Goal: Task Accomplishment & Management: Complete application form

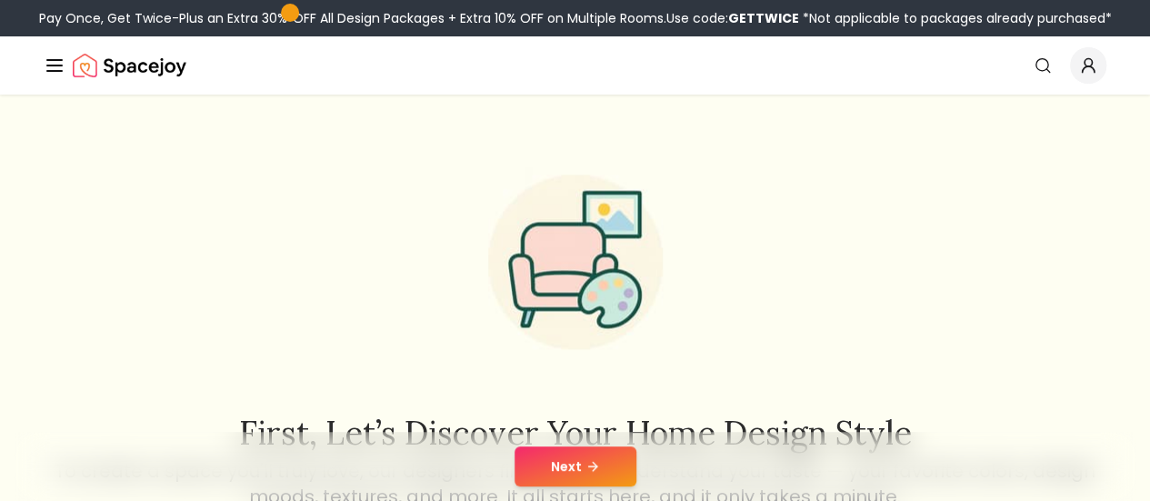
scroll to position [182, 0]
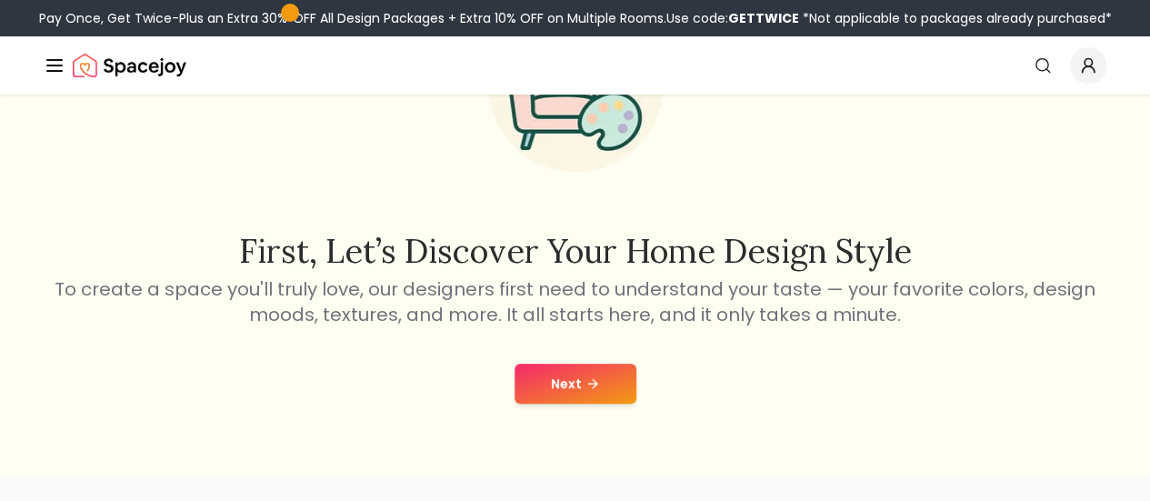
click at [588, 372] on button "Next" at bounding box center [576, 384] width 122 height 40
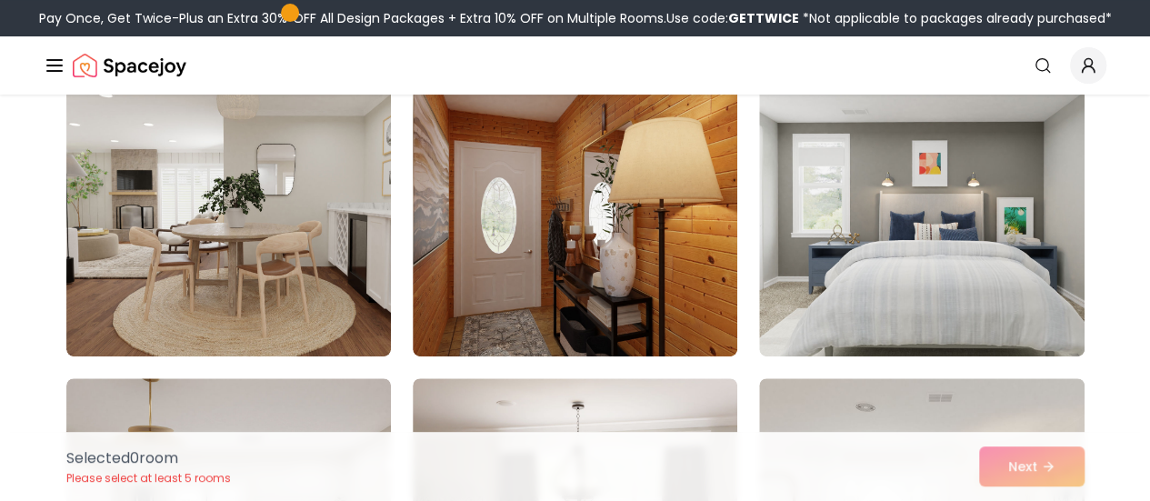
scroll to position [91, 0]
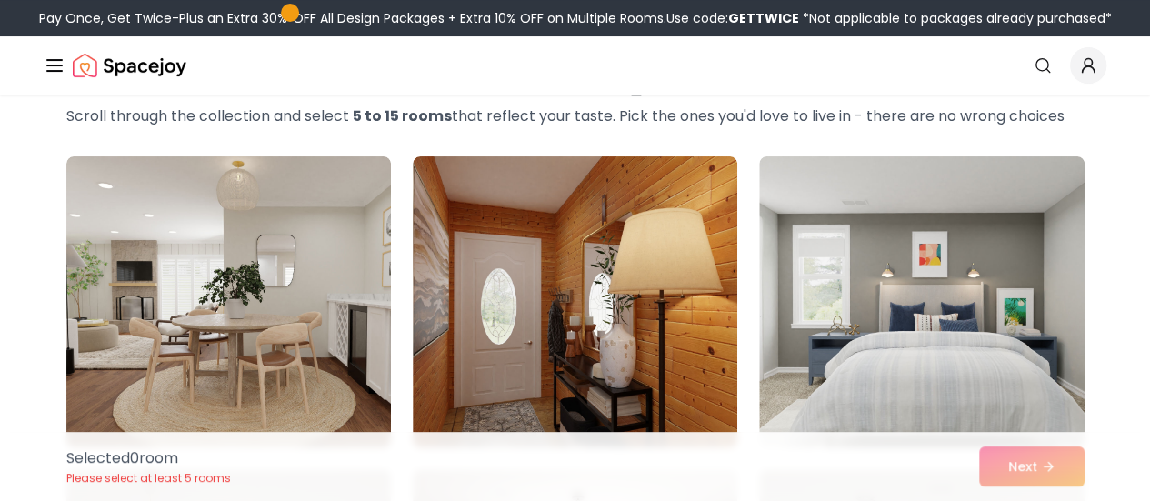
drag, startPoint x: 689, startPoint y: 306, endPoint x: 669, endPoint y: 129, distance: 178.5
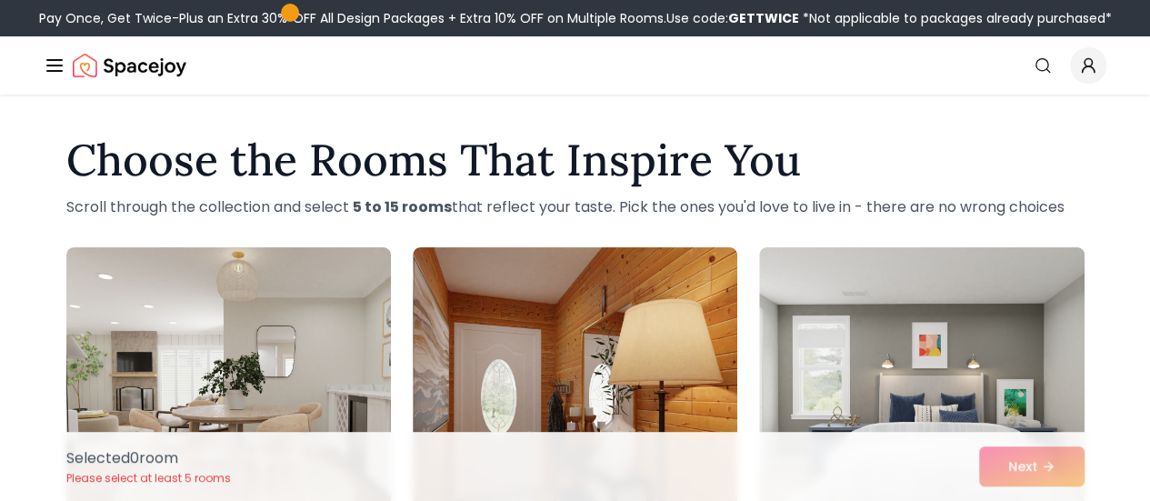
drag, startPoint x: 669, startPoint y: 129, endPoint x: 553, endPoint y: 117, distance: 117.0
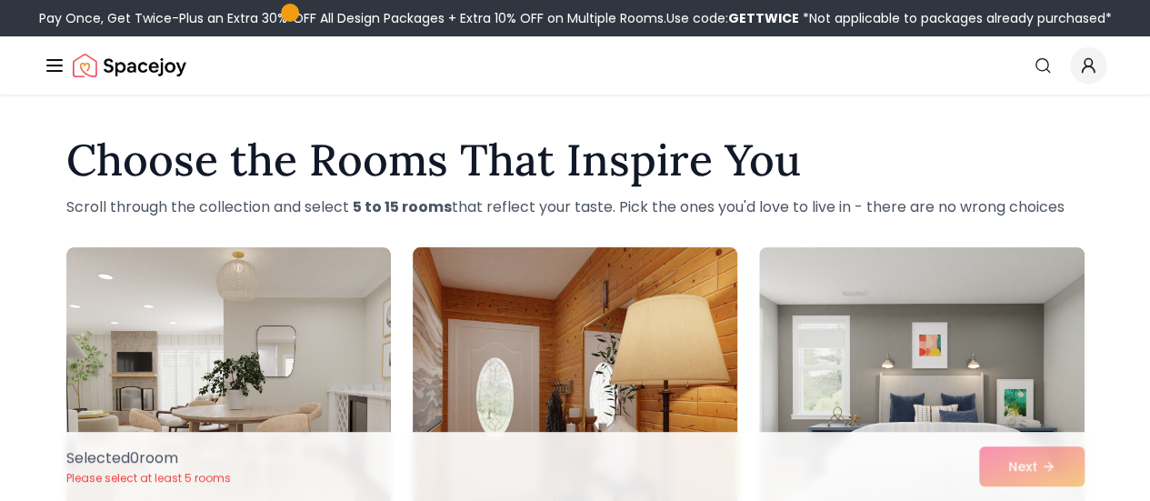
scroll to position [182, 0]
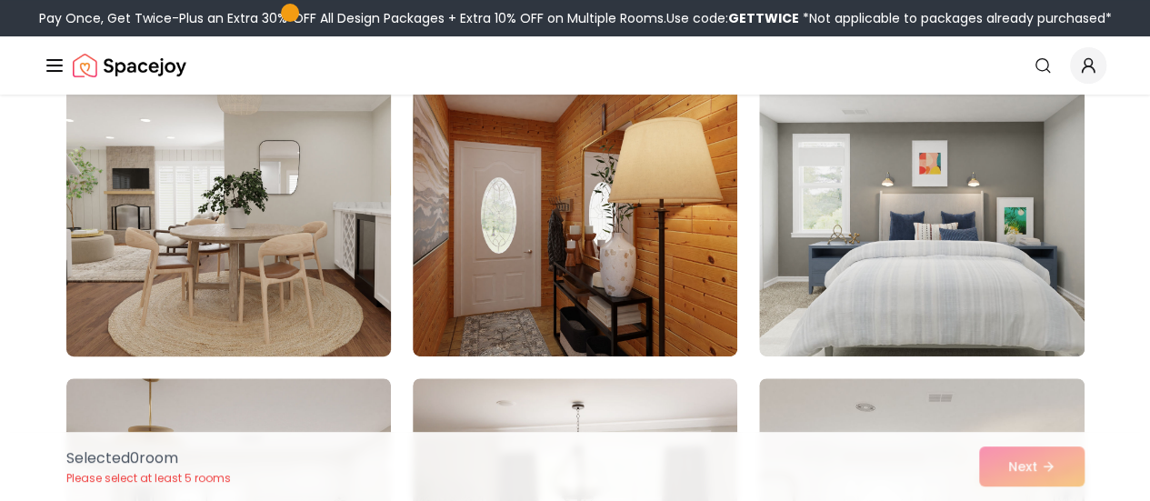
click at [260, 181] on img at bounding box center [228, 211] width 341 height 306
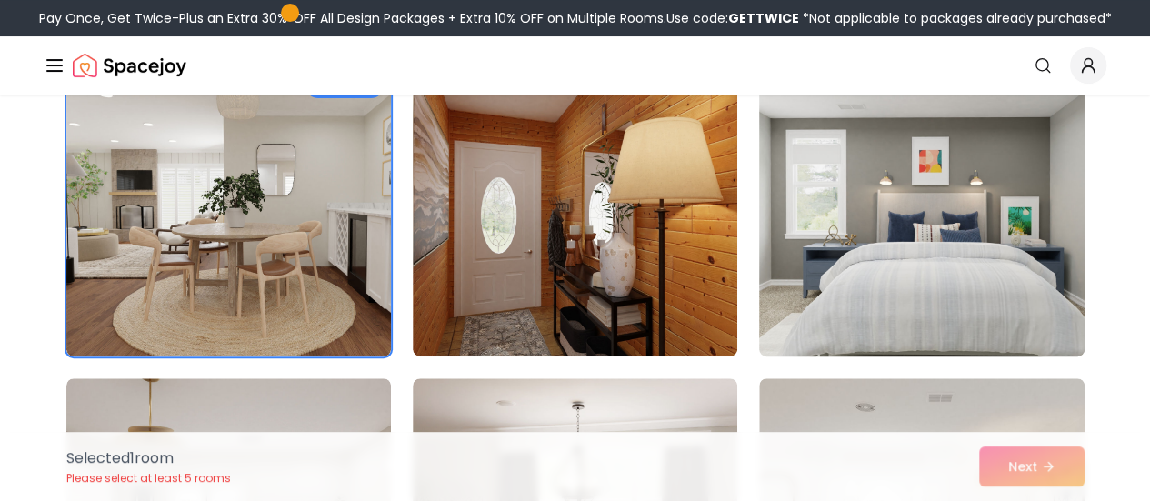
click at [959, 230] on img at bounding box center [921, 211] width 341 height 306
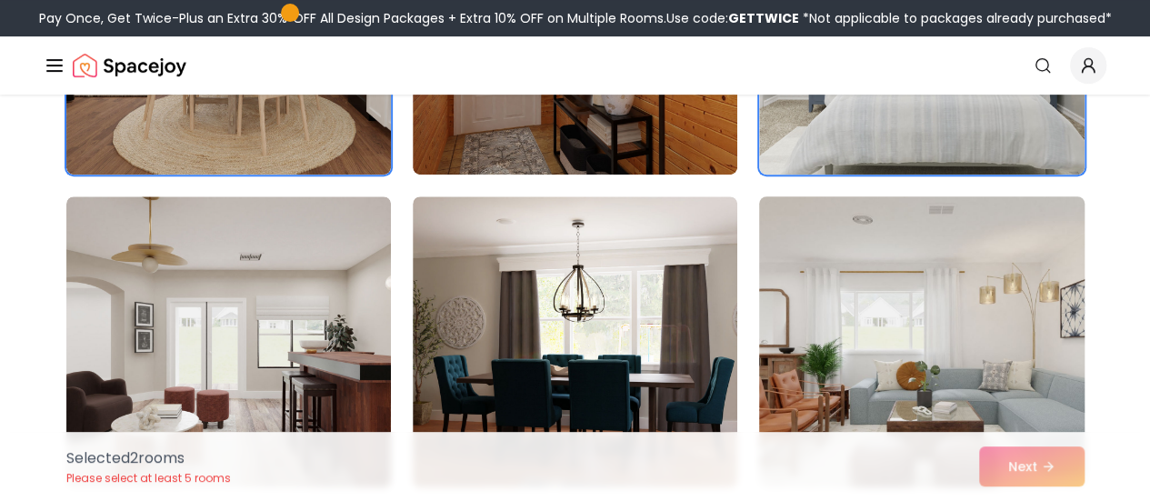
scroll to position [455, 0]
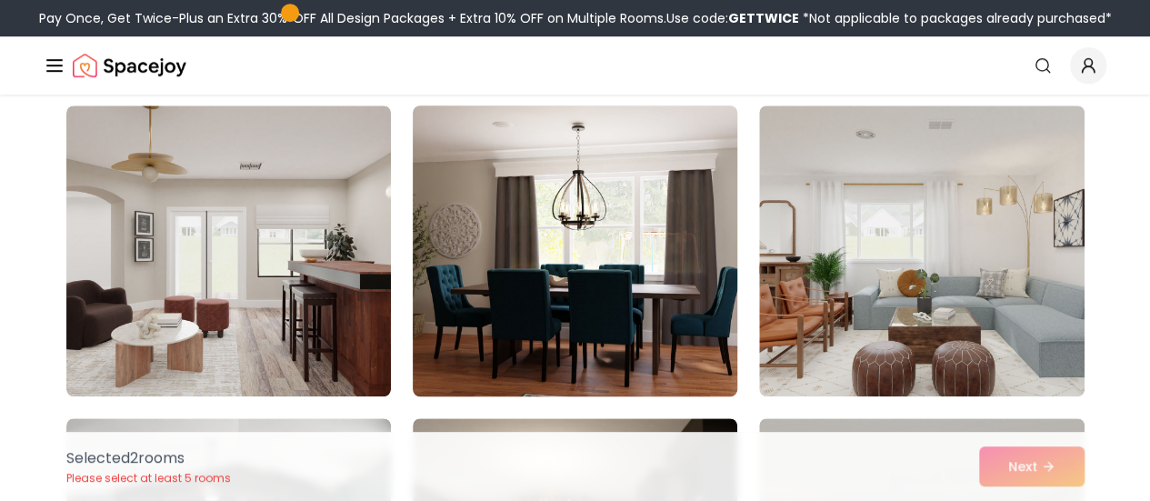
click at [526, 248] on img at bounding box center [575, 251] width 341 height 306
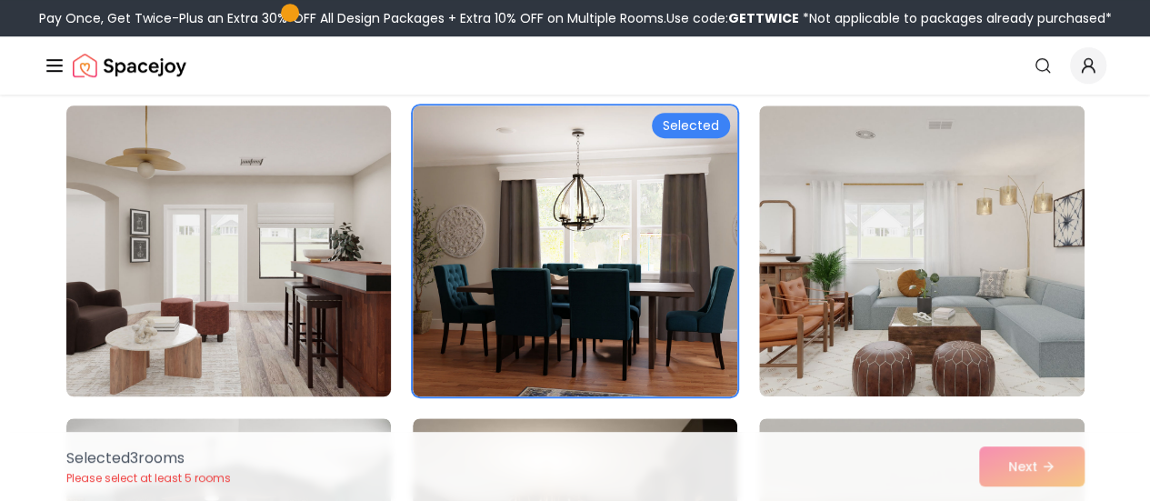
click at [227, 206] on img at bounding box center [228, 251] width 341 height 306
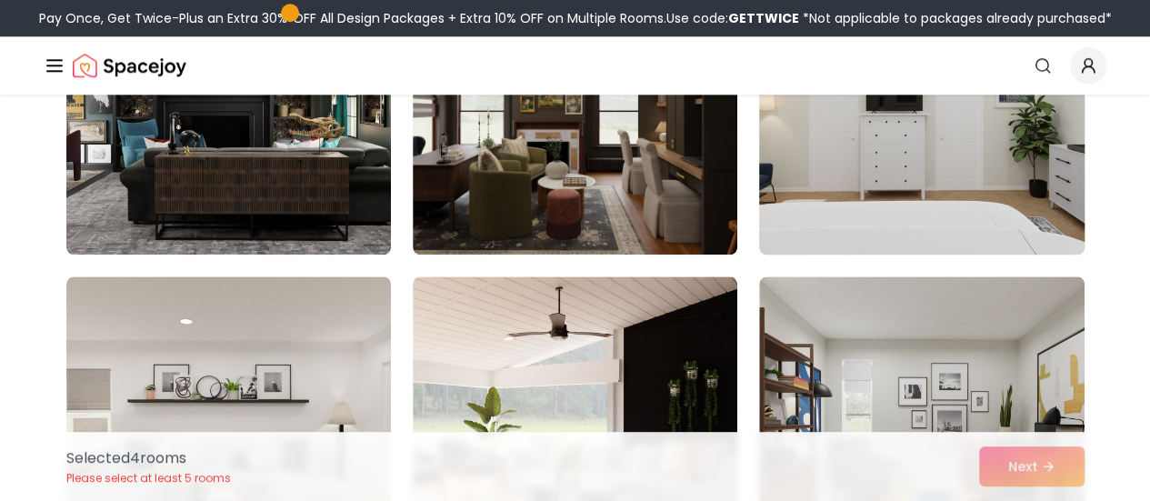
scroll to position [818, 0]
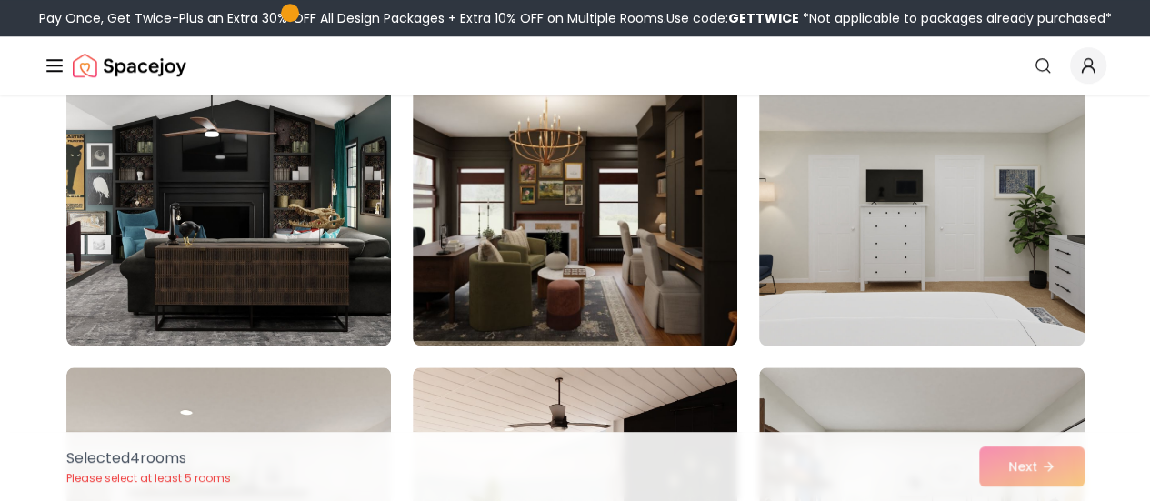
click at [895, 203] on img at bounding box center [921, 200] width 341 height 306
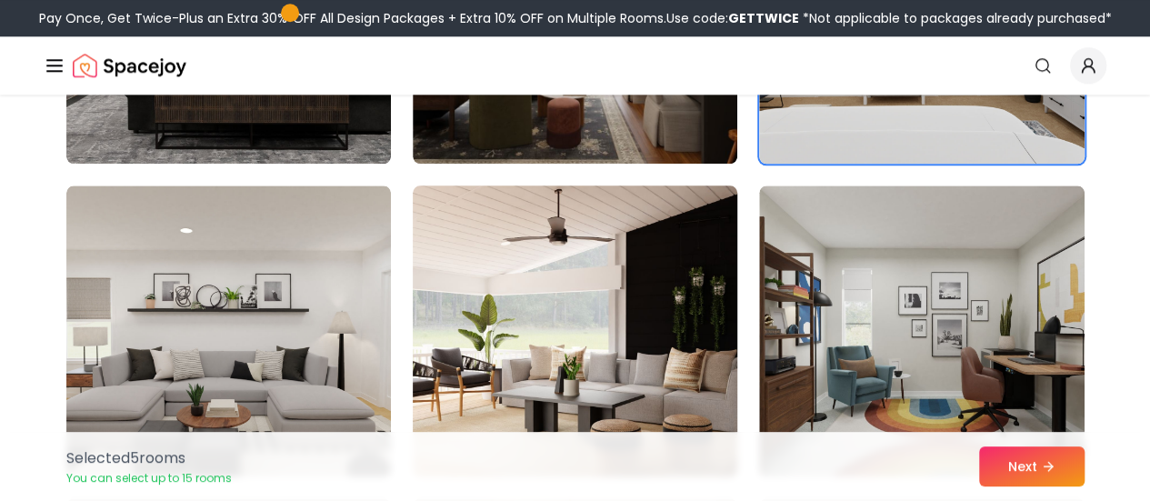
scroll to position [1091, 0]
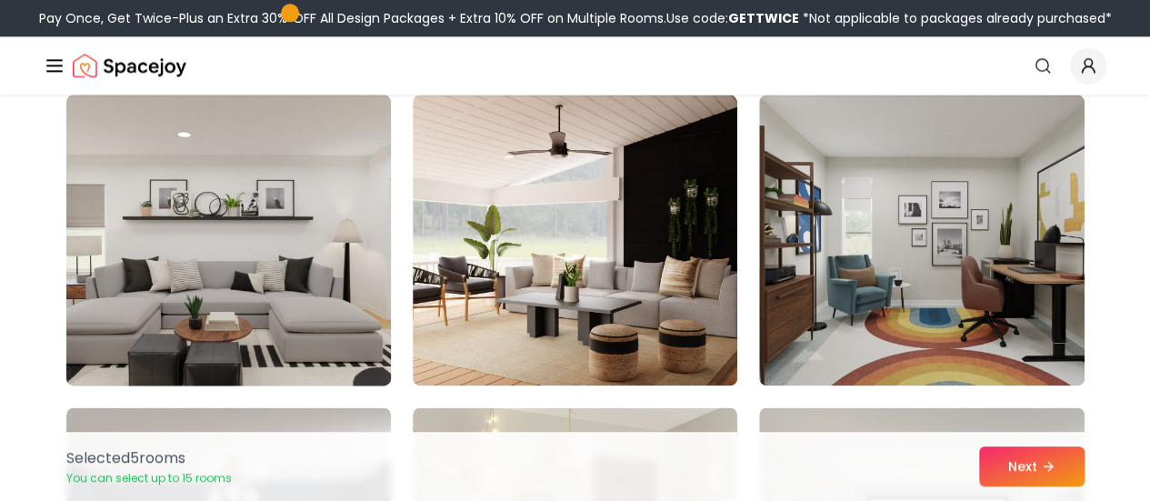
drag, startPoint x: 316, startPoint y: 154, endPoint x: 332, endPoint y: 168, distance: 21.9
click at [315, 155] on img at bounding box center [228, 240] width 341 height 306
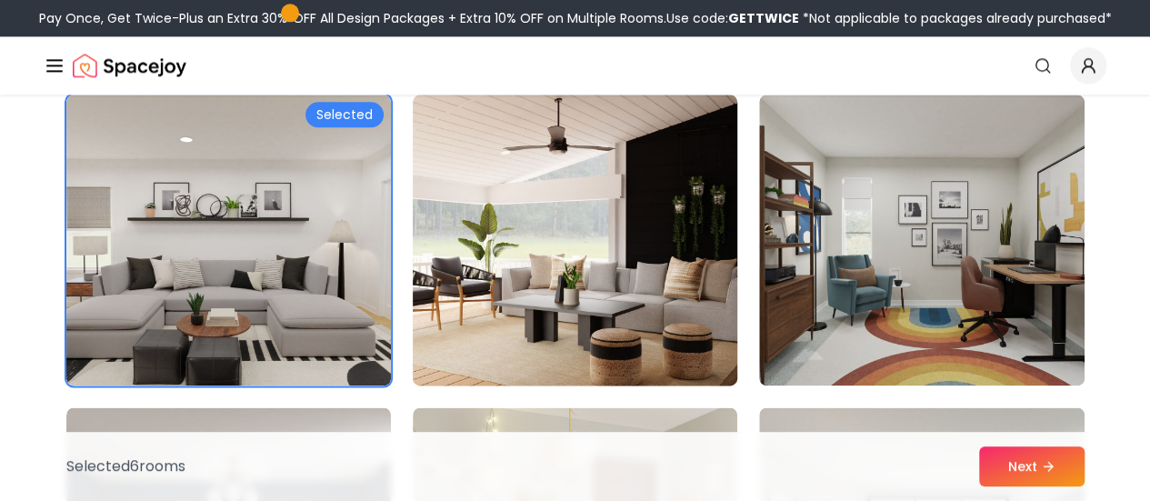
click at [682, 164] on img at bounding box center [575, 240] width 341 height 306
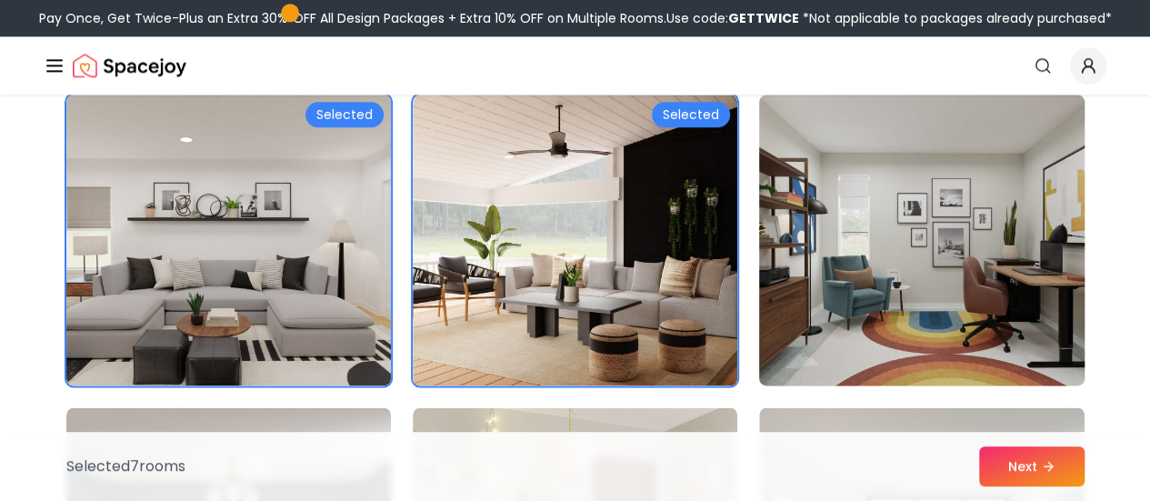
click at [917, 177] on img at bounding box center [921, 240] width 341 height 306
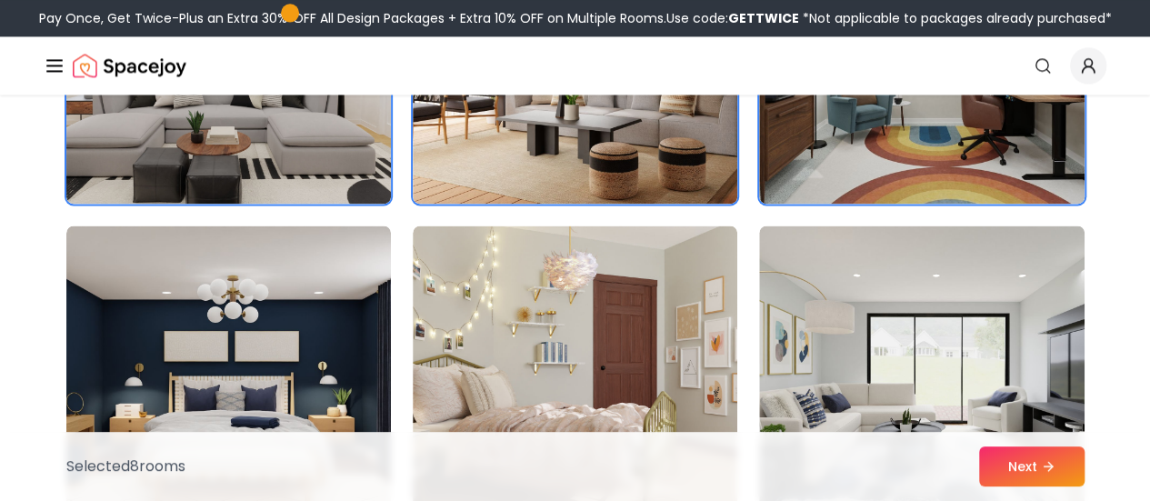
scroll to position [1364, 0]
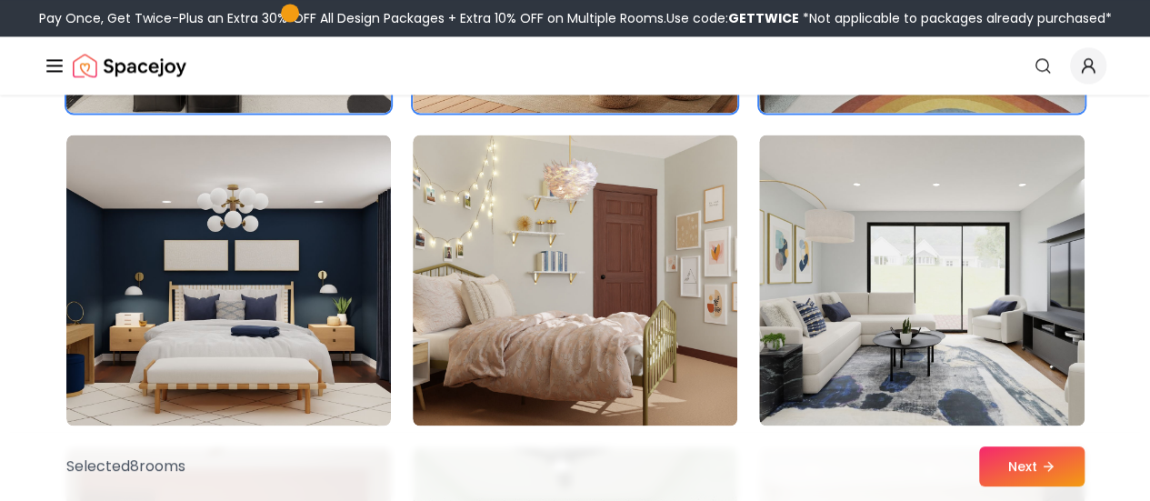
click at [807, 210] on img at bounding box center [921, 280] width 325 height 291
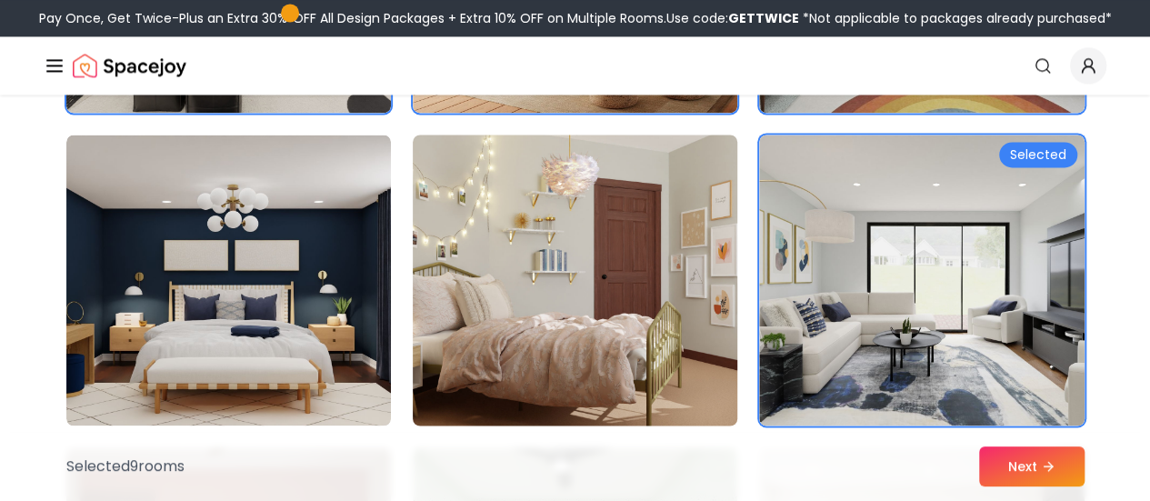
click at [633, 213] on img at bounding box center [575, 280] width 341 height 306
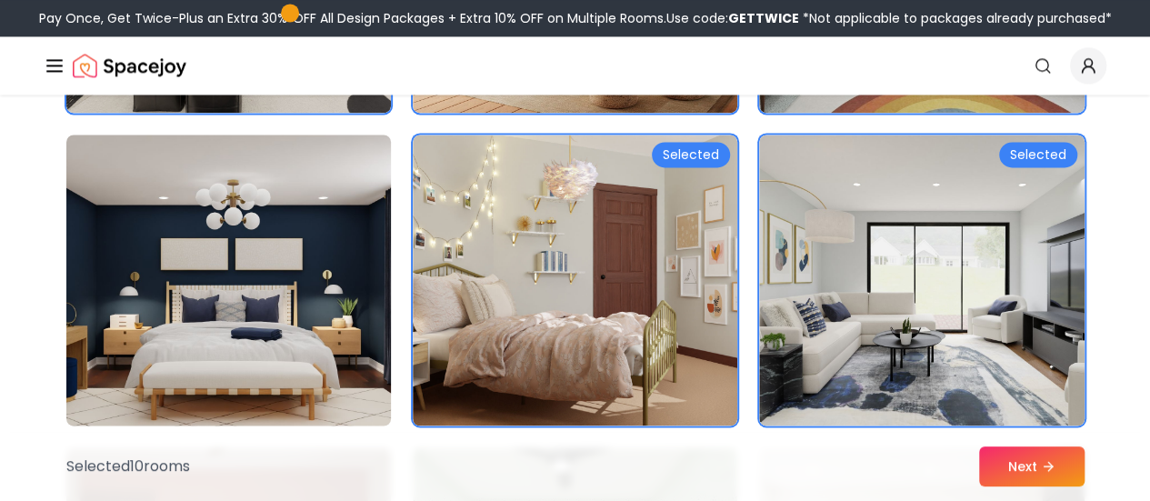
click at [206, 189] on img at bounding box center [228, 280] width 341 height 306
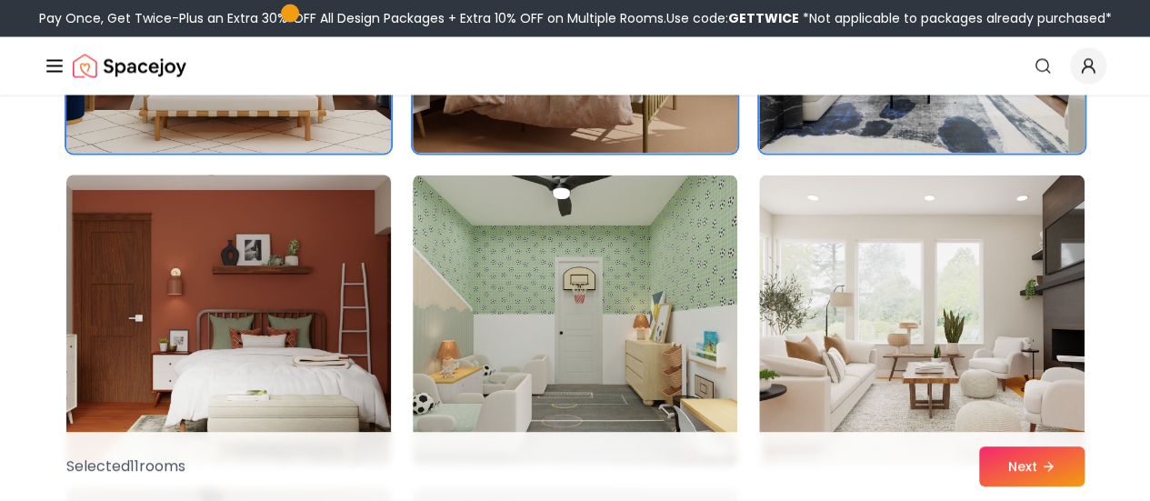
scroll to position [1728, 0]
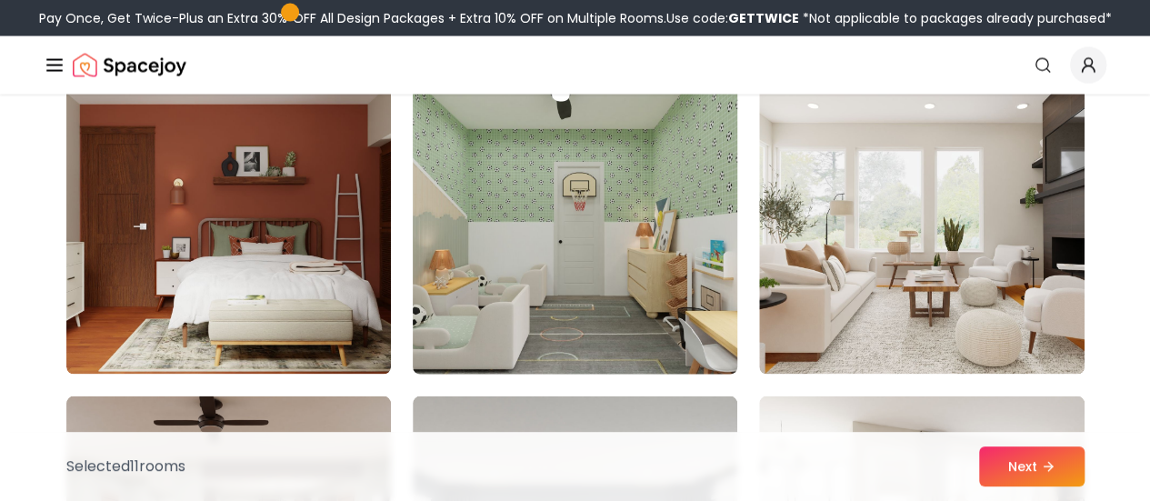
click at [728, 232] on img at bounding box center [575, 229] width 341 height 306
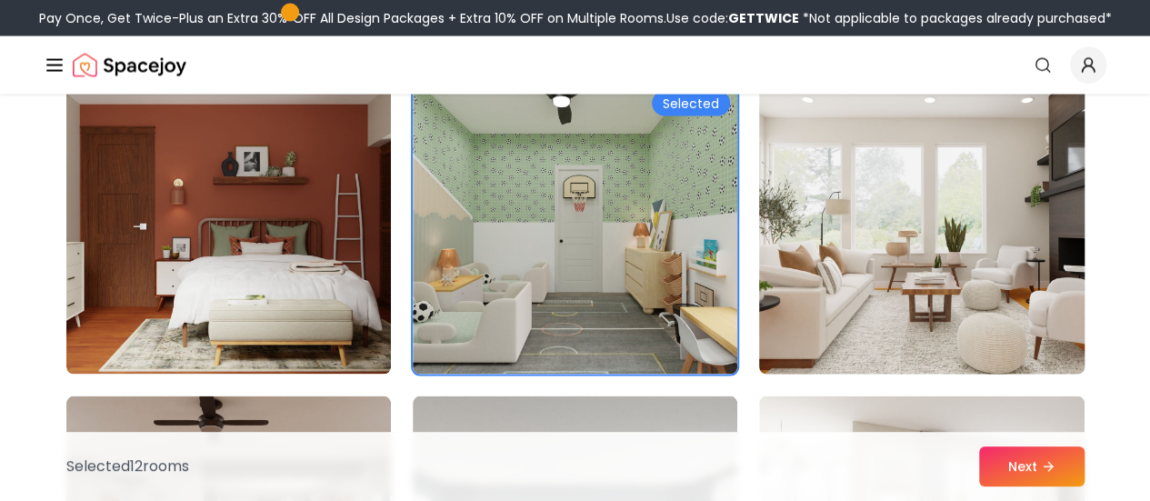
click at [942, 200] on img at bounding box center [921, 229] width 341 height 306
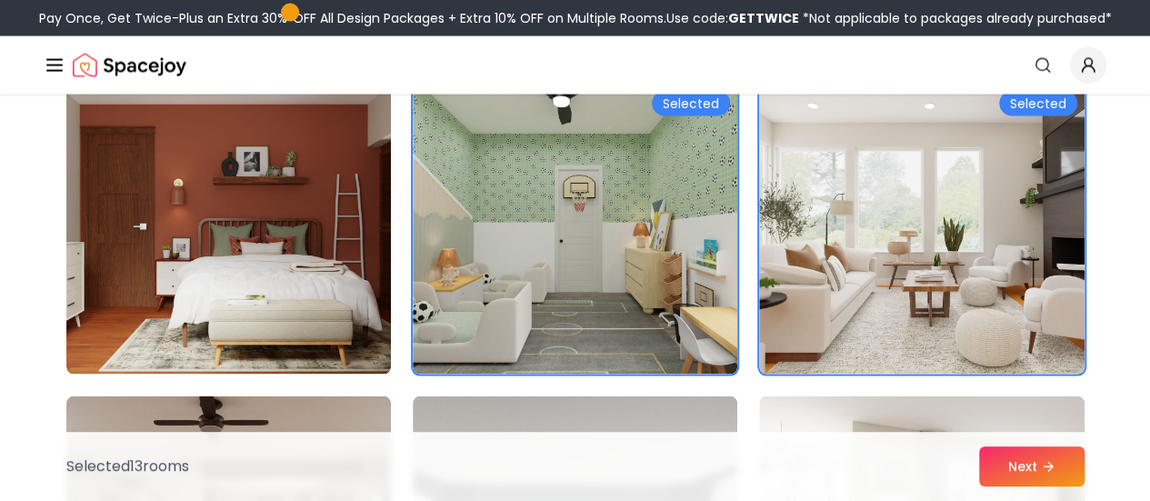
scroll to position [2092, 0]
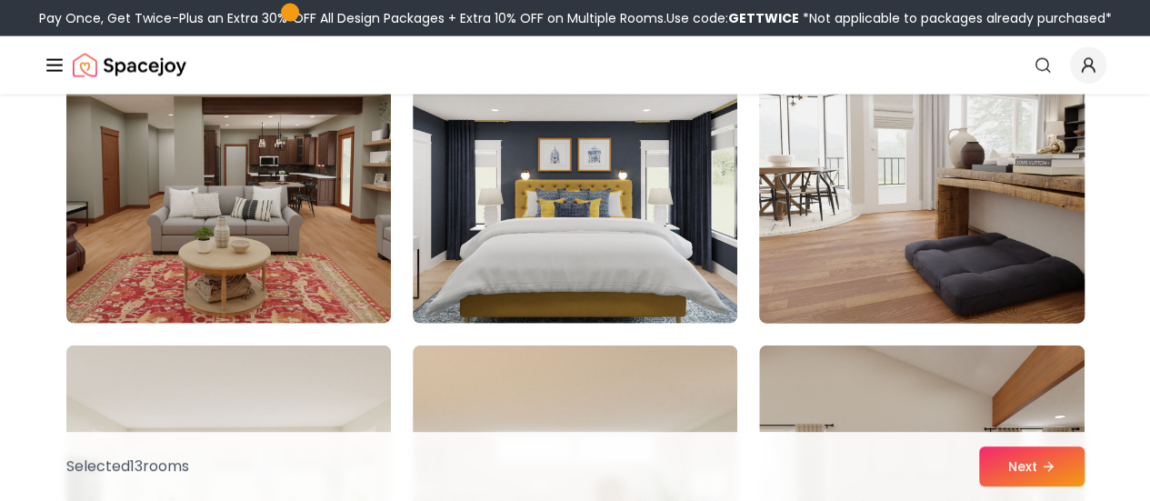
click at [833, 206] on img at bounding box center [921, 178] width 341 height 306
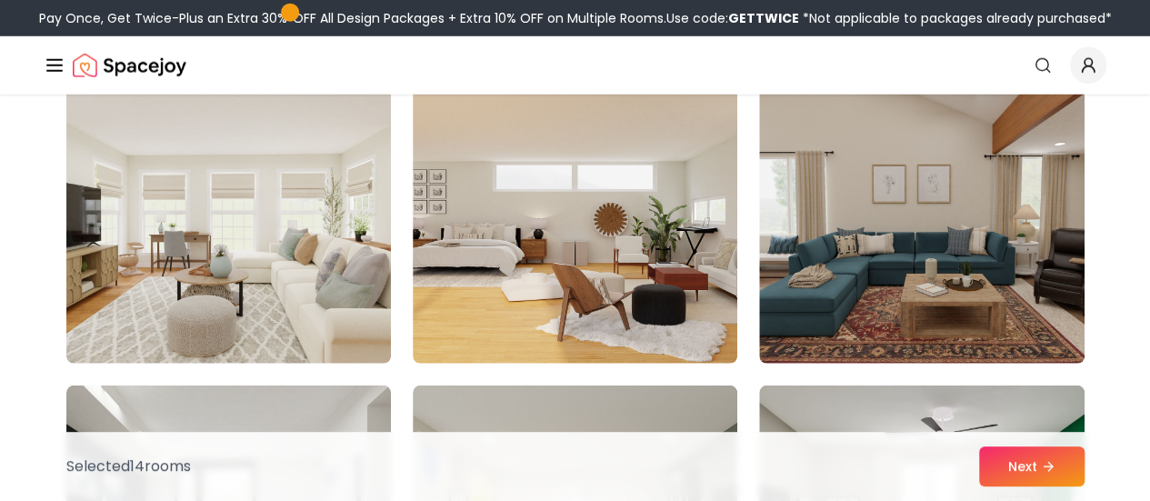
scroll to position [2455, 0]
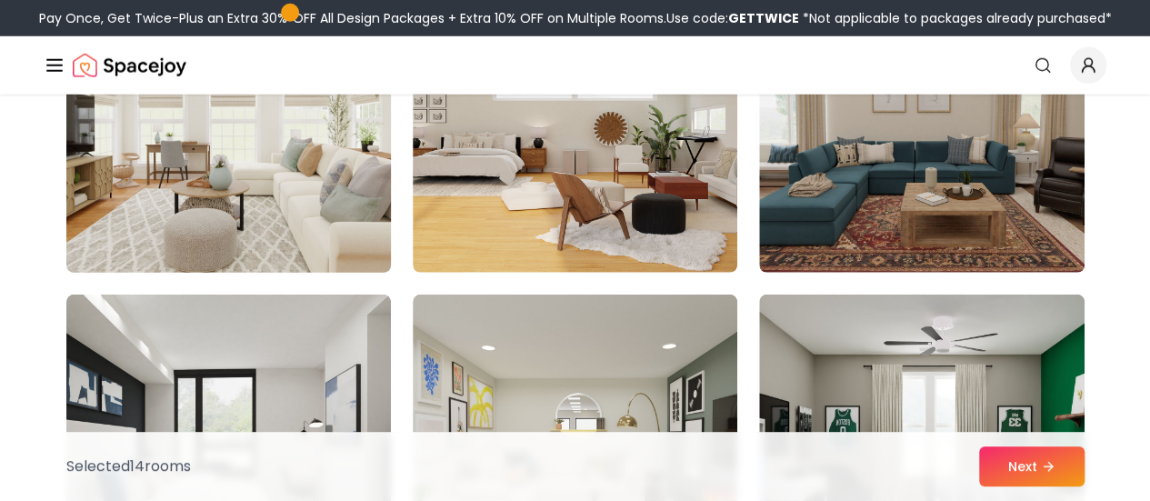
click at [366, 188] on img at bounding box center [228, 128] width 341 height 306
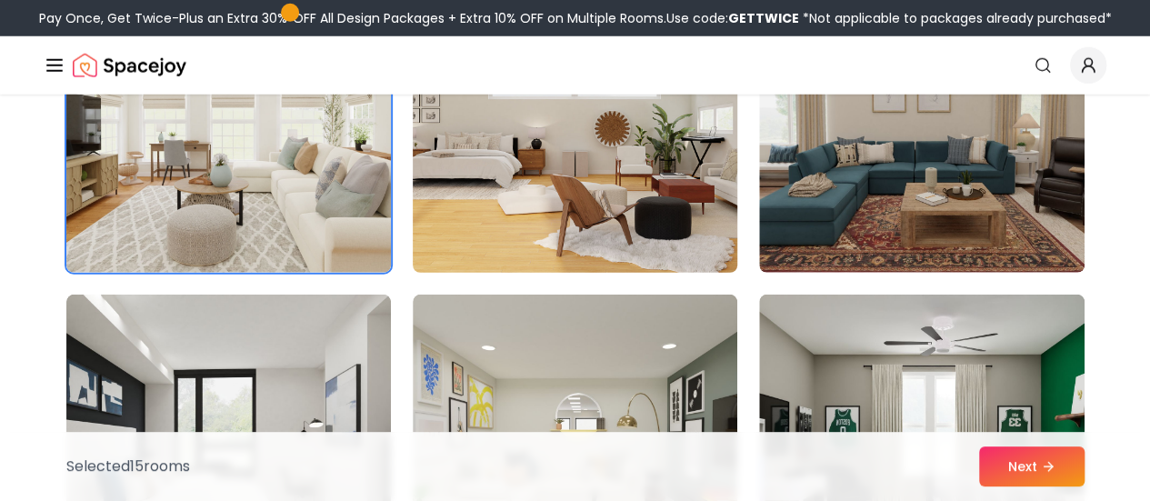
click at [657, 191] on img at bounding box center [575, 128] width 341 height 306
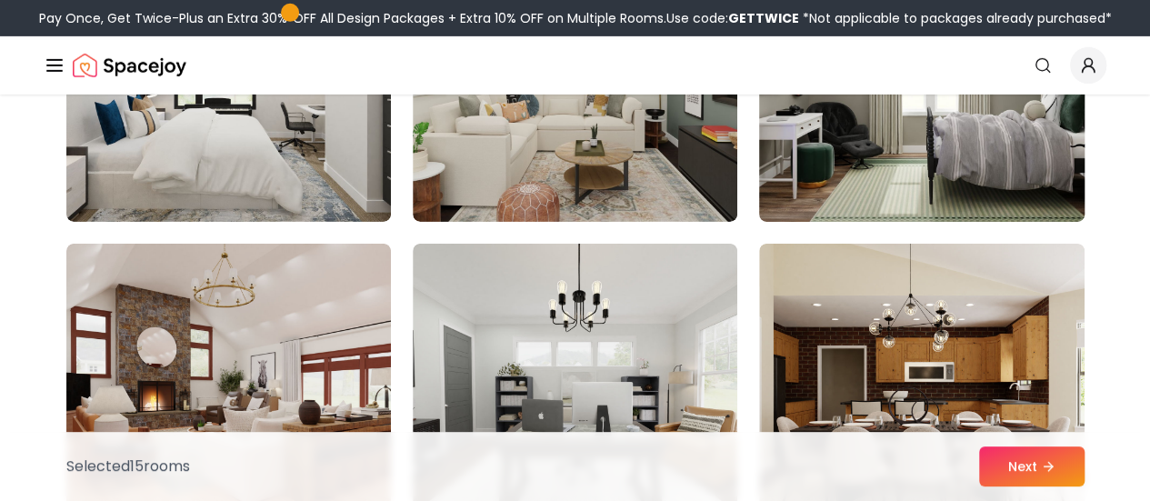
scroll to position [2637, 0]
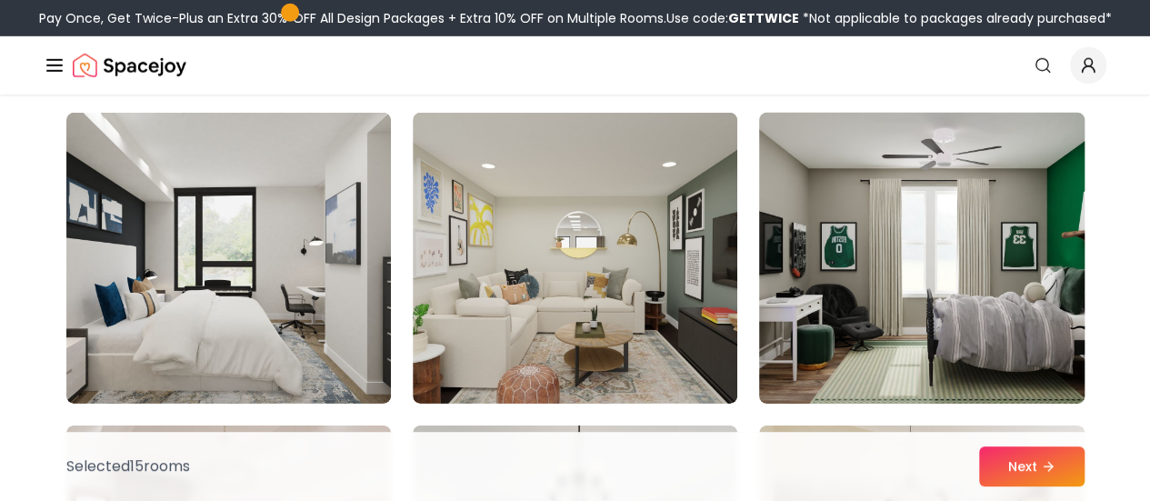
click at [871, 193] on img at bounding box center [921, 258] width 341 height 306
click at [919, 196] on img at bounding box center [921, 258] width 341 height 306
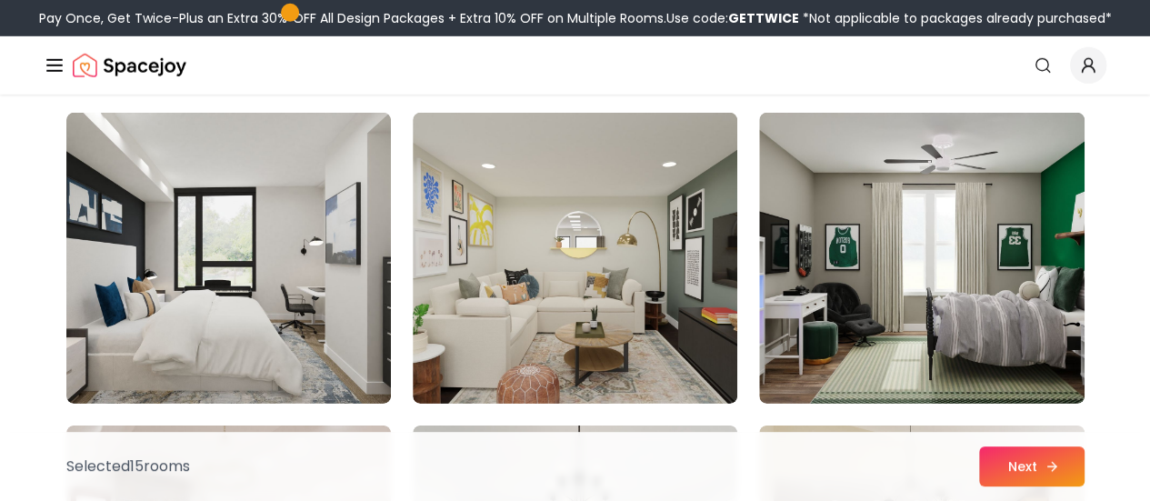
click at [1035, 462] on button "Next" at bounding box center [1031, 467] width 105 height 40
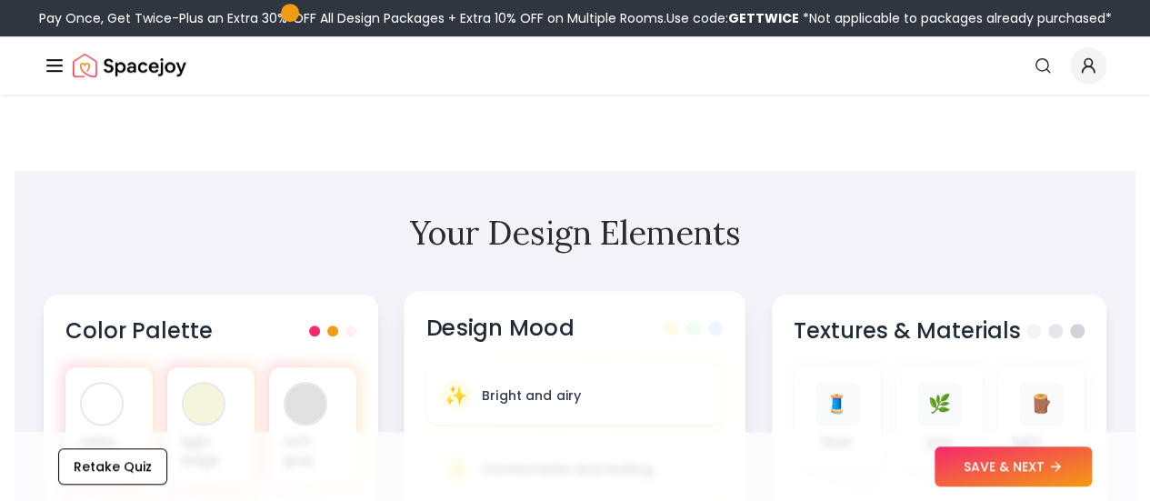
scroll to position [546, 0]
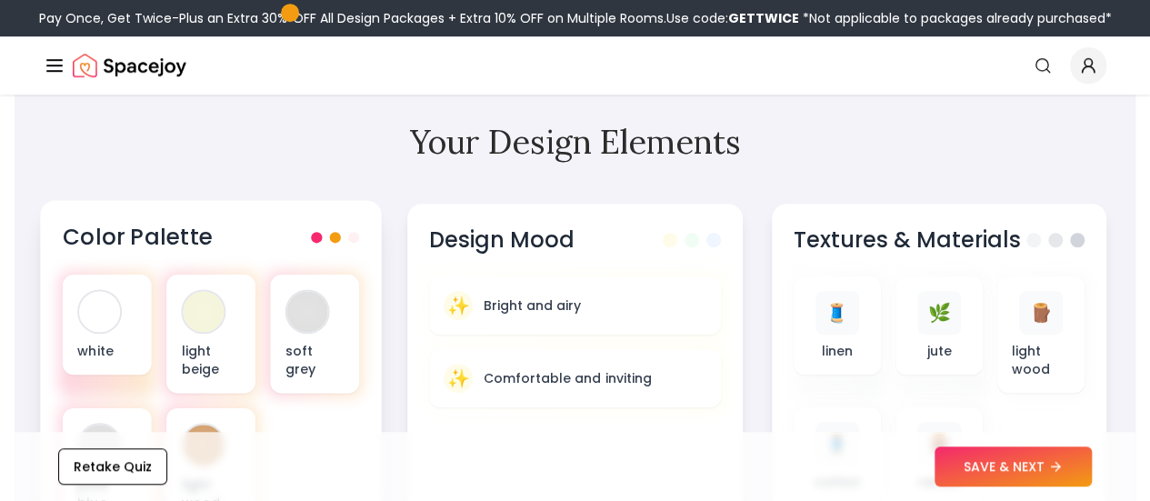
click at [331, 236] on span at bounding box center [335, 237] width 11 height 11
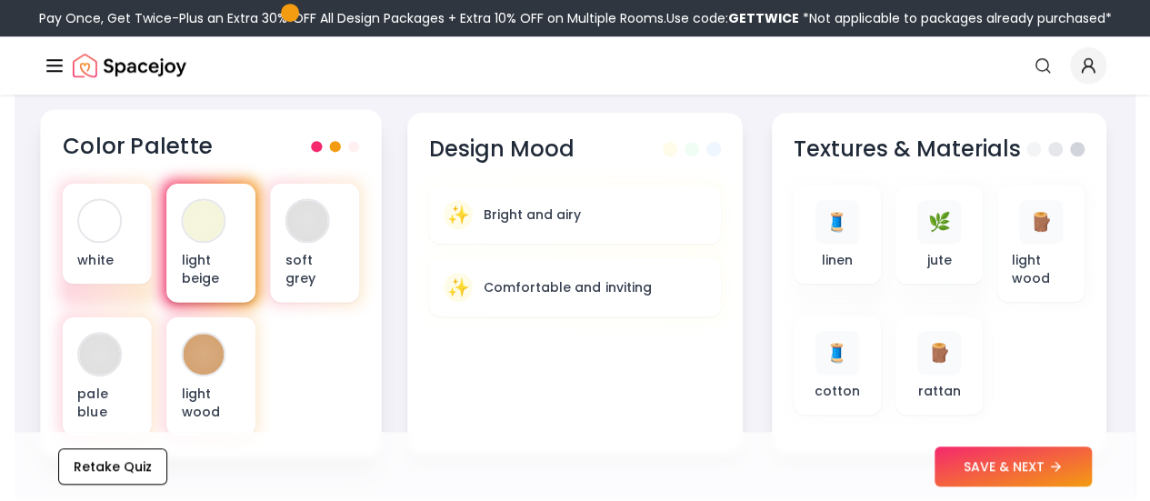
click at [184, 222] on div at bounding box center [204, 220] width 41 height 41
click at [200, 223] on div at bounding box center [204, 220] width 41 height 41
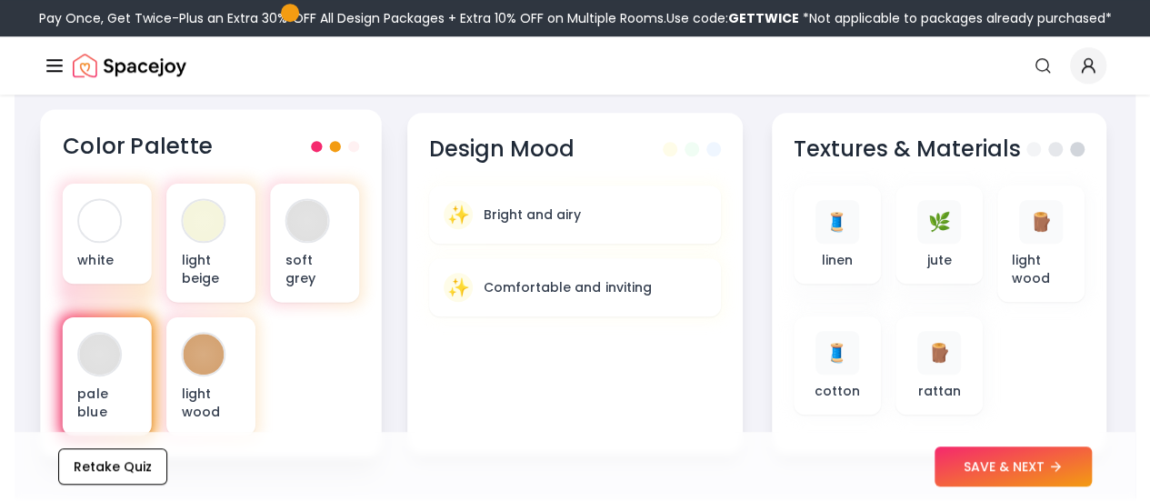
click at [86, 340] on div at bounding box center [99, 354] width 41 height 41
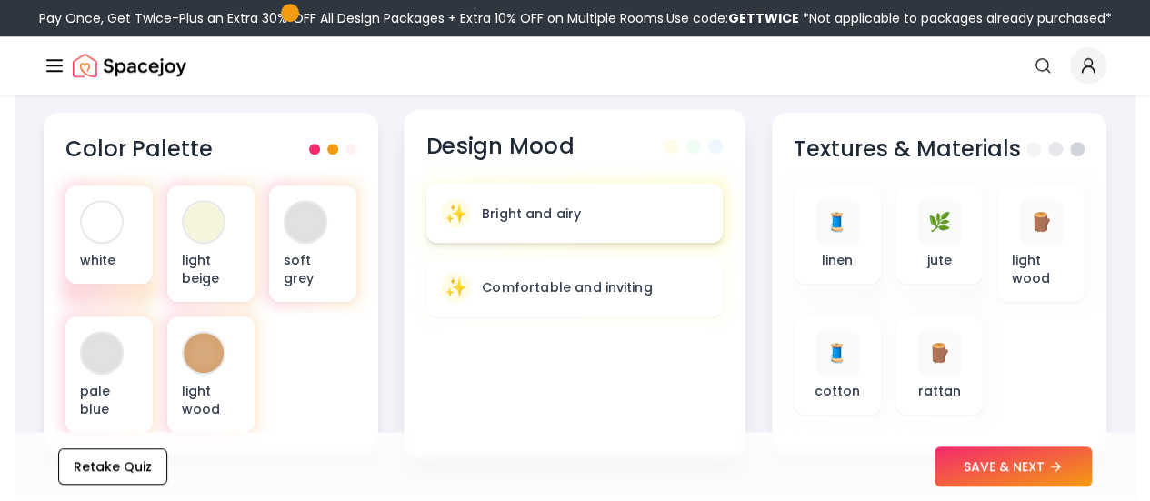
click at [615, 225] on div "✨ Bright and airy" at bounding box center [574, 213] width 267 height 30
click at [550, 202] on div "✨ Bright and airy" at bounding box center [574, 213] width 267 height 30
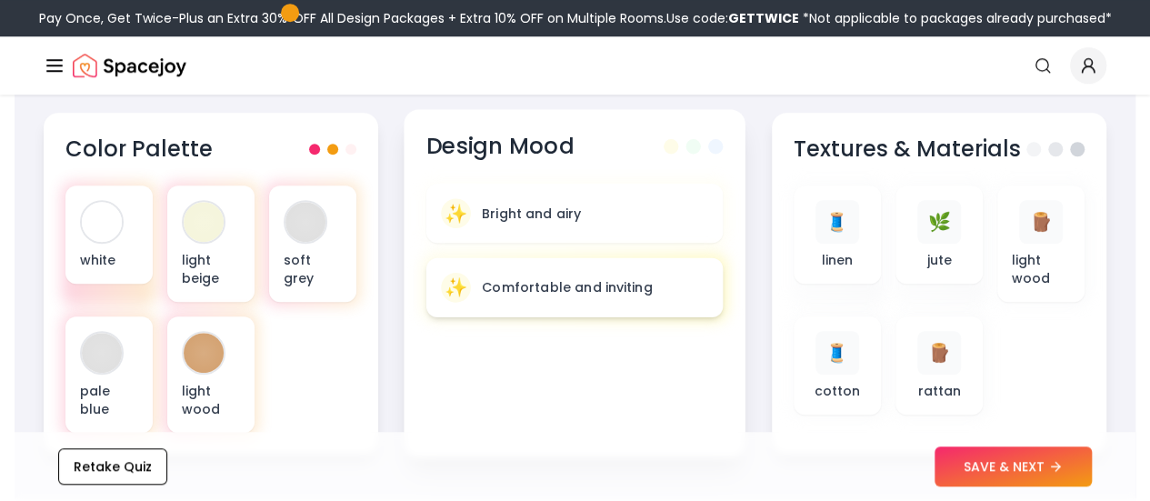
click at [544, 275] on div "✨ Comfortable and inviting" at bounding box center [574, 288] width 267 height 30
click at [657, 293] on div "✨ Comfortable and inviting" at bounding box center [574, 288] width 267 height 30
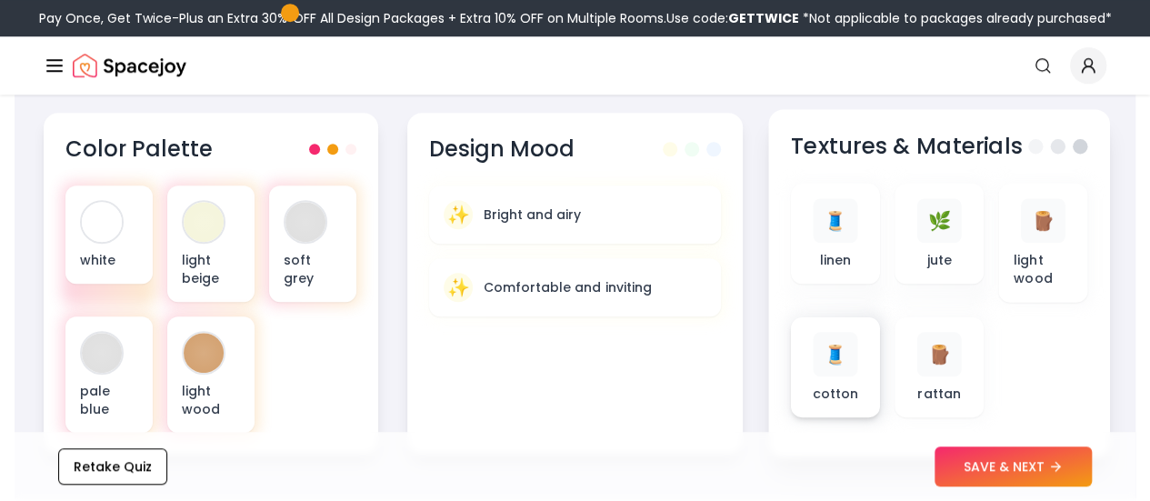
click at [842, 376] on div "🧵" at bounding box center [835, 354] width 45 height 45
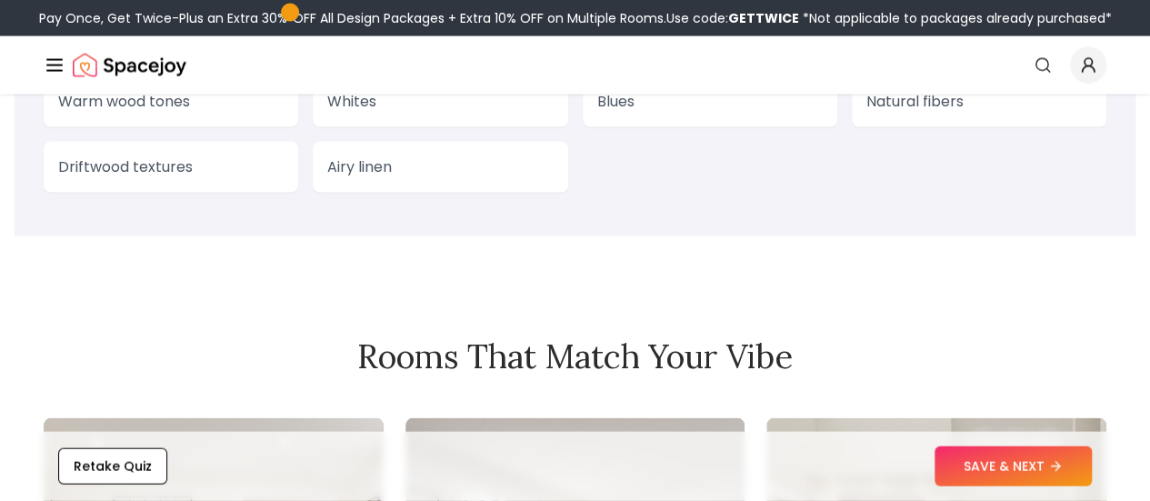
scroll to position [1546, 0]
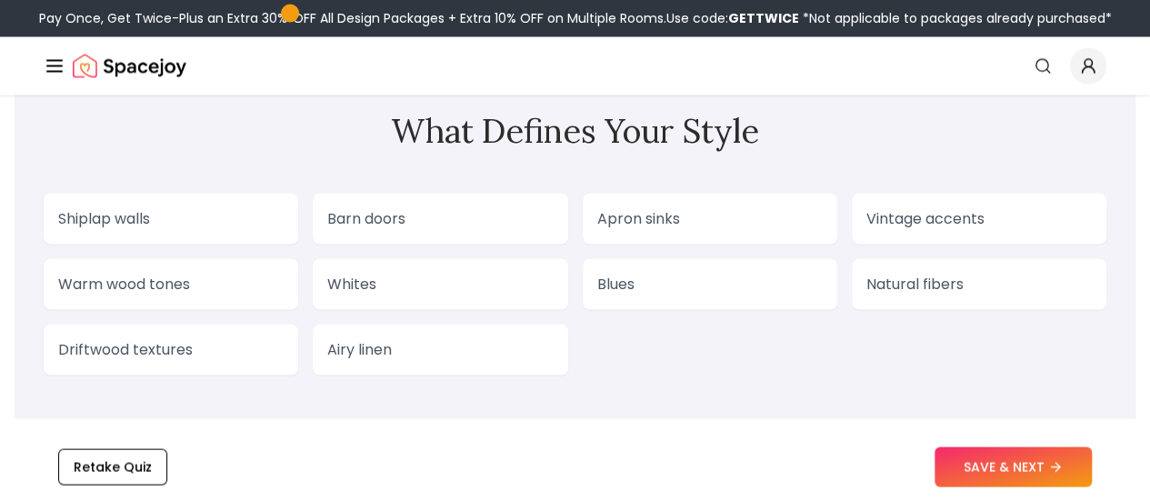
click at [718, 284] on p "Blues" at bounding box center [710, 284] width 226 height 22
click at [648, 273] on p "Blues" at bounding box center [710, 284] width 226 height 22
click at [653, 279] on p "Blues" at bounding box center [710, 284] width 226 height 22
click at [384, 290] on p "Whites" at bounding box center [440, 284] width 226 height 22
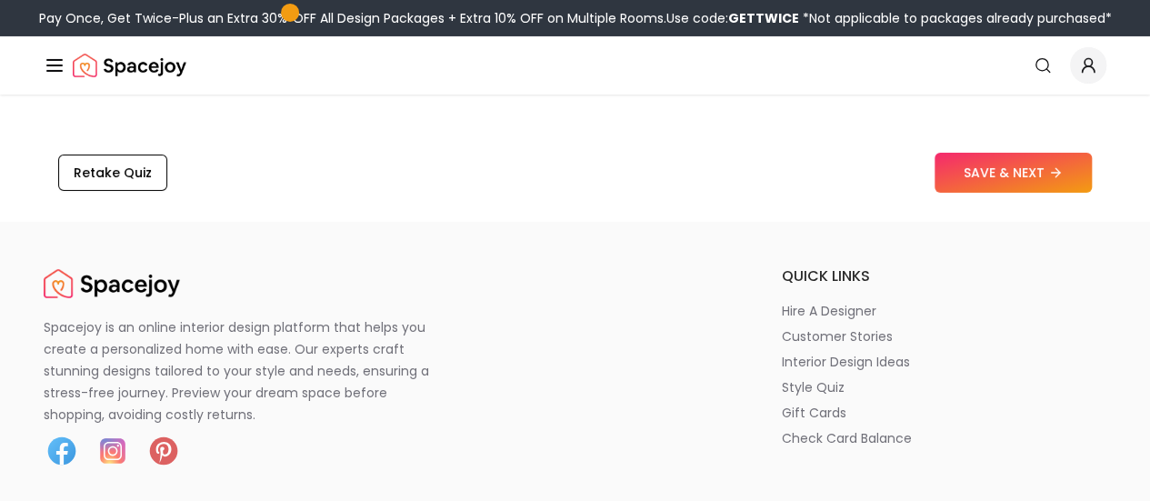
scroll to position [3183, 0]
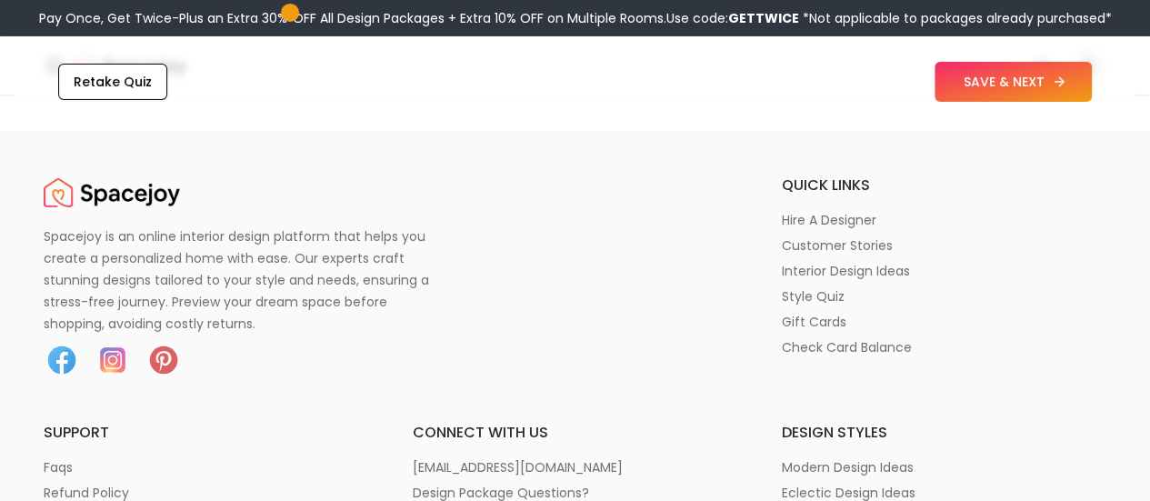
click at [989, 88] on button "SAVE & NEXT" at bounding box center [1013, 82] width 157 height 40
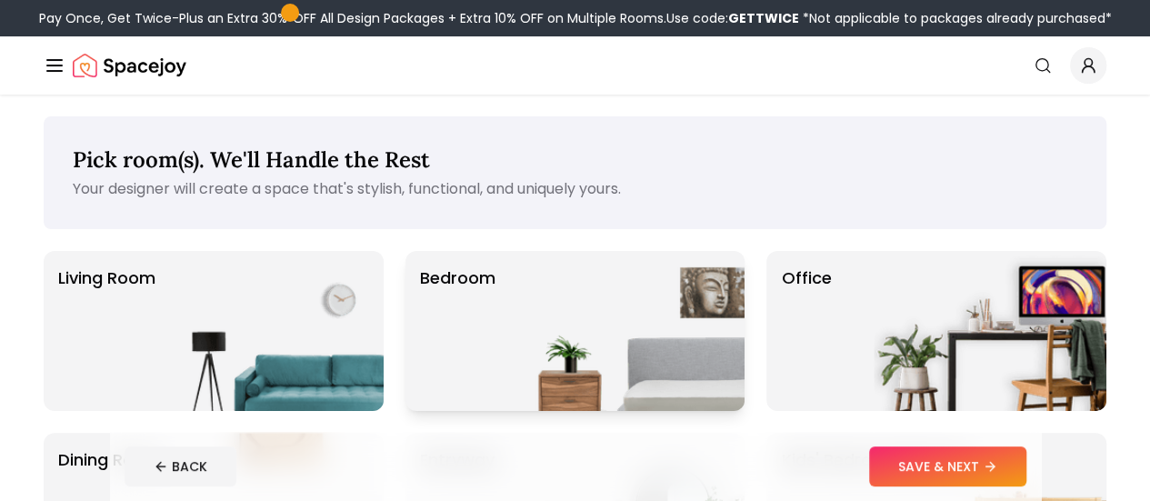
scroll to position [182, 0]
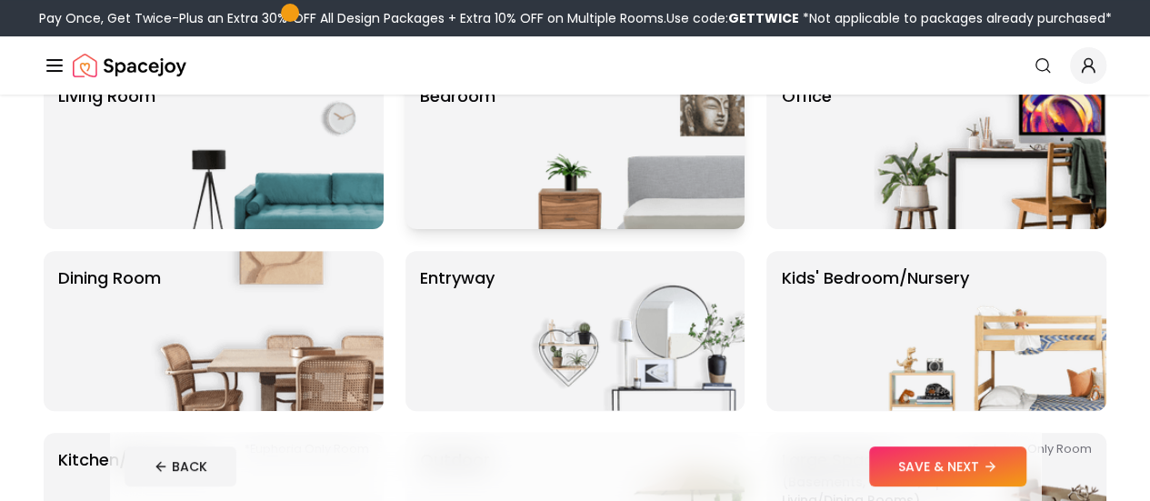
click at [669, 212] on img at bounding box center [628, 149] width 233 height 160
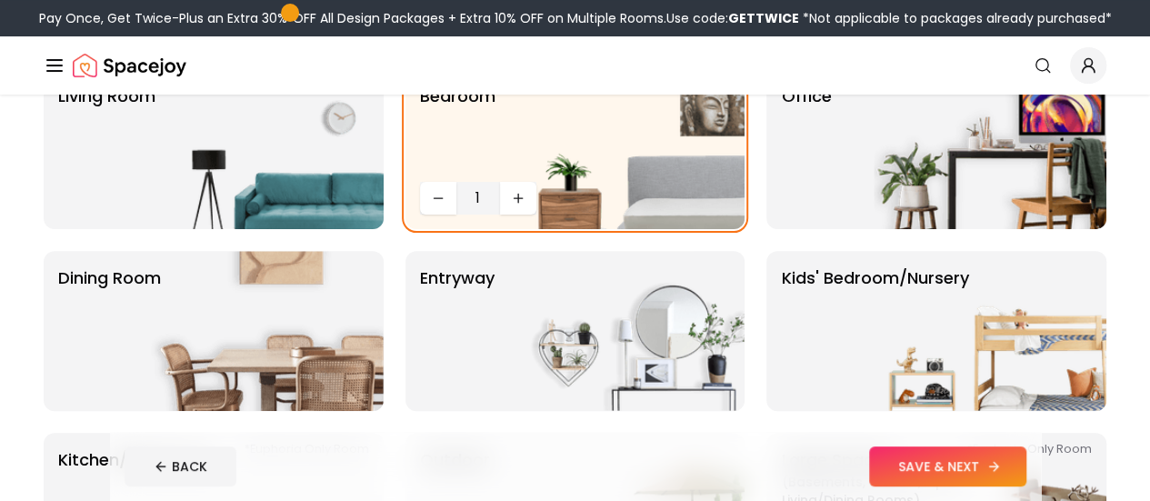
click at [1001, 462] on icon at bounding box center [994, 466] width 15 height 15
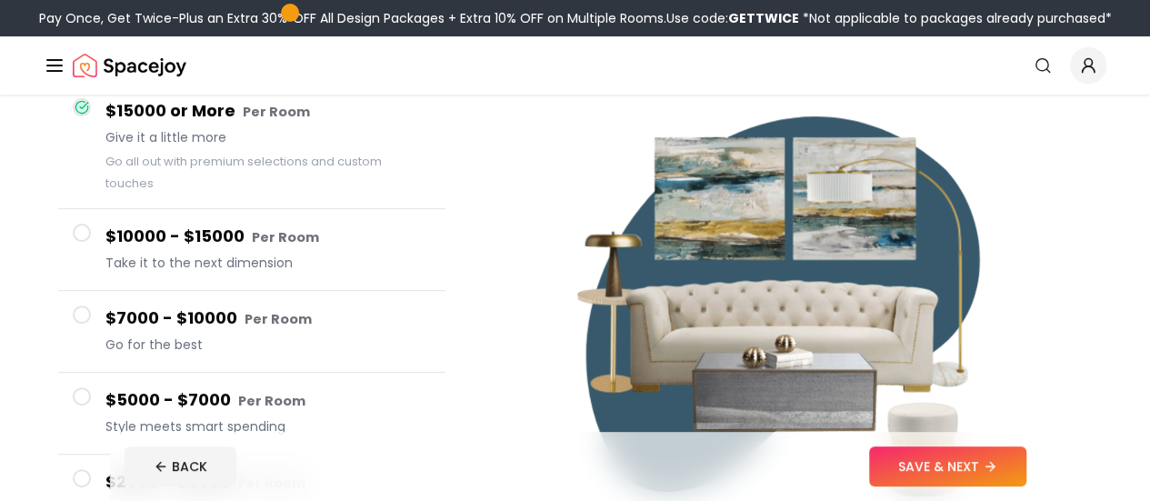
scroll to position [91, 0]
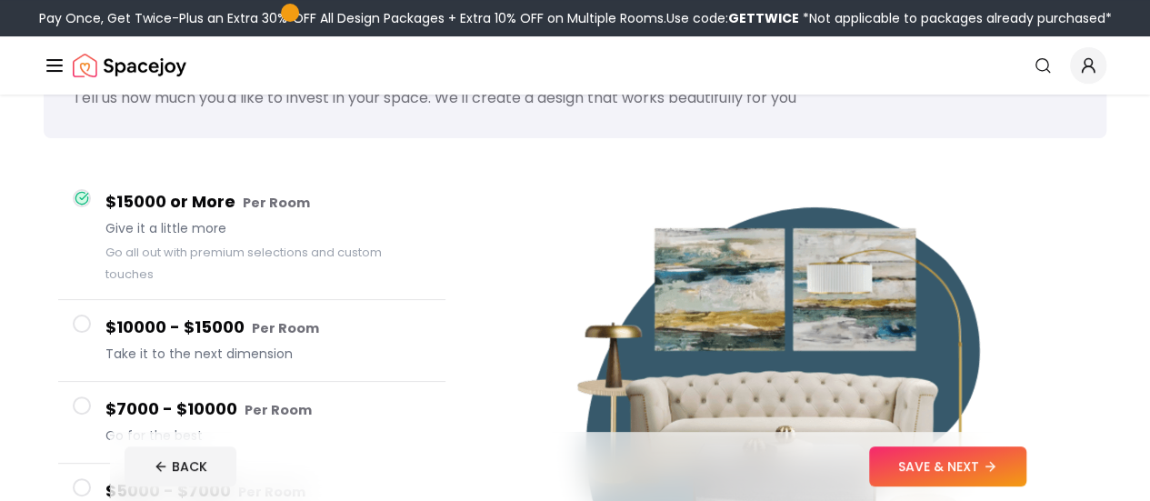
click at [0, 0] on button "Design Portfolio" at bounding box center [0, 0] width 0 height 0
click at [0, 0] on button "How It Works" at bounding box center [0, 0] width 0 height 0
click at [0, 0] on img "Main" at bounding box center [0, 0] width 0 height 0
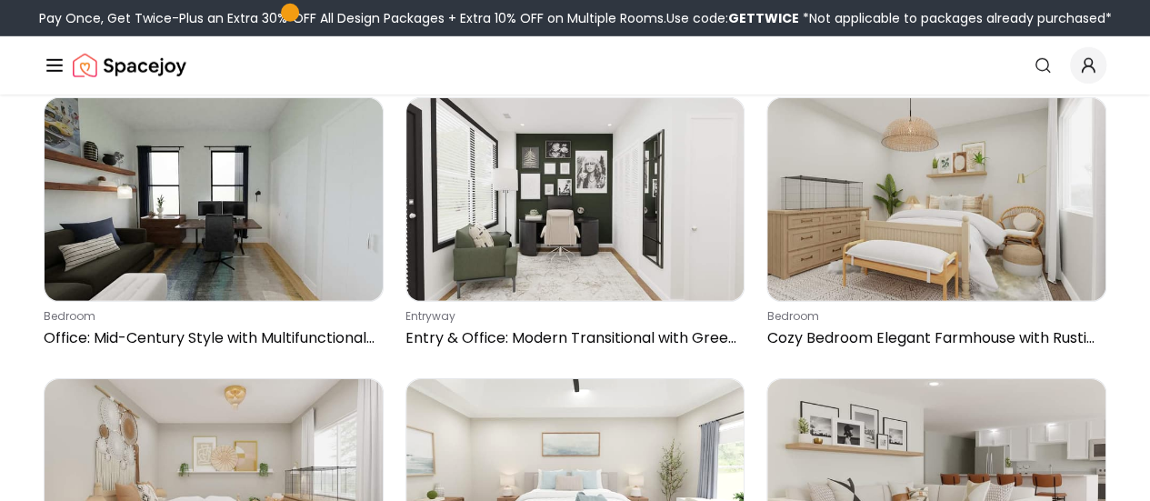
scroll to position [2832, 0]
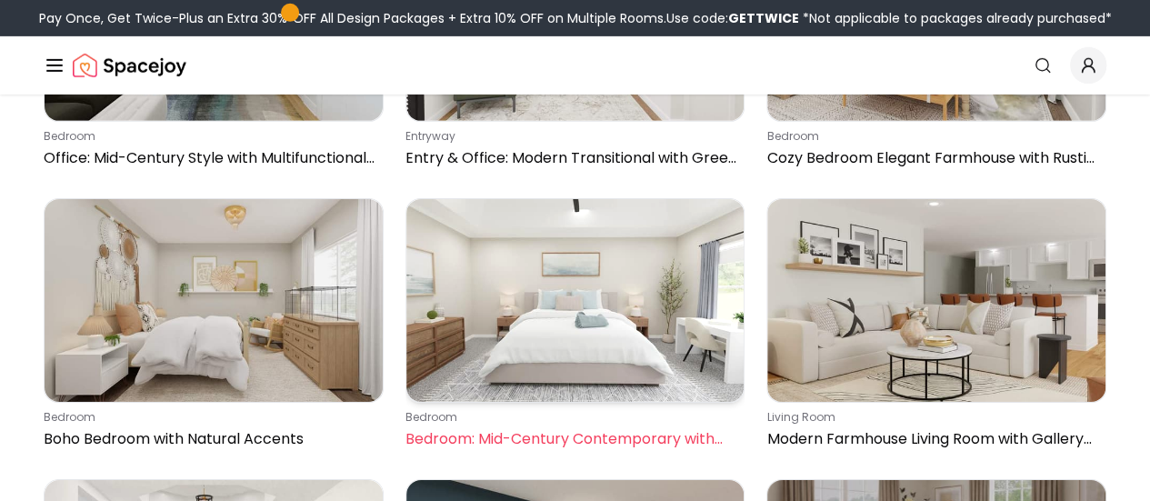
click at [487, 216] on img at bounding box center [576, 300] width 338 height 203
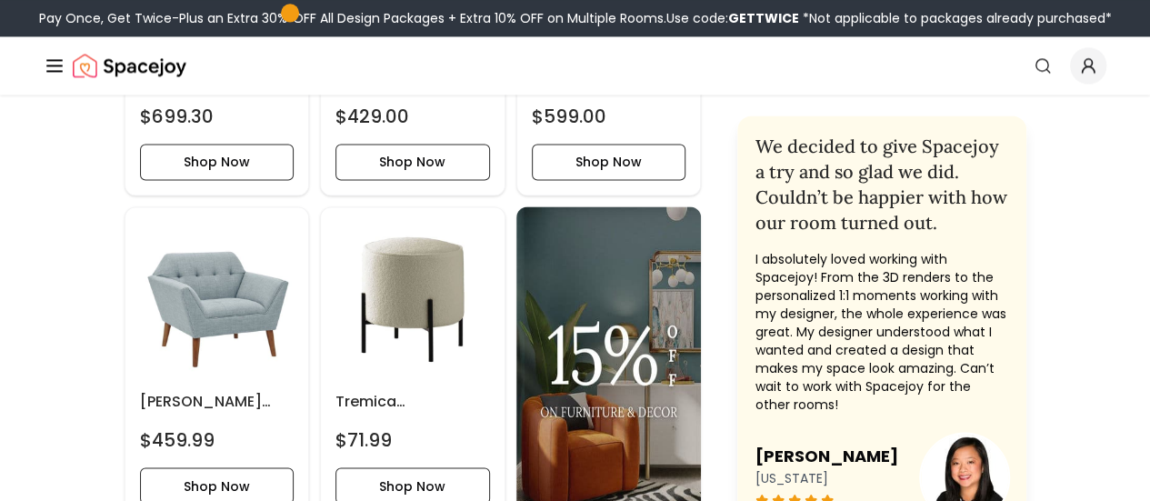
scroll to position [1364, 0]
